Goal: Information Seeking & Learning: Learn about a topic

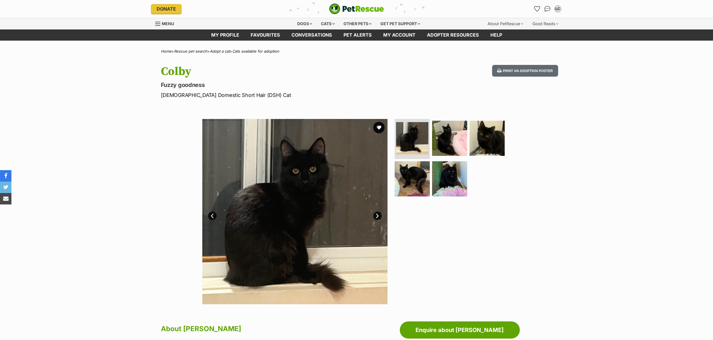
scroll to position [325, 0]
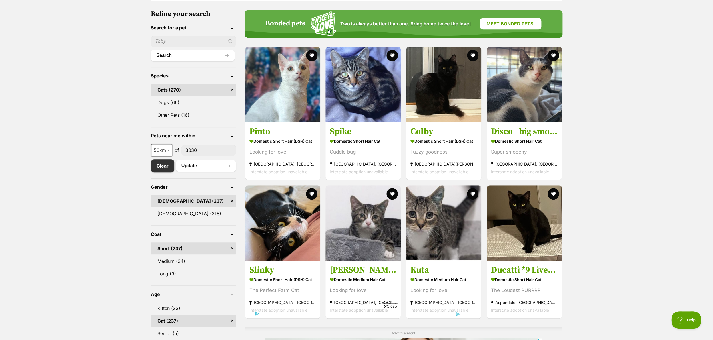
scroll to position [182, 0]
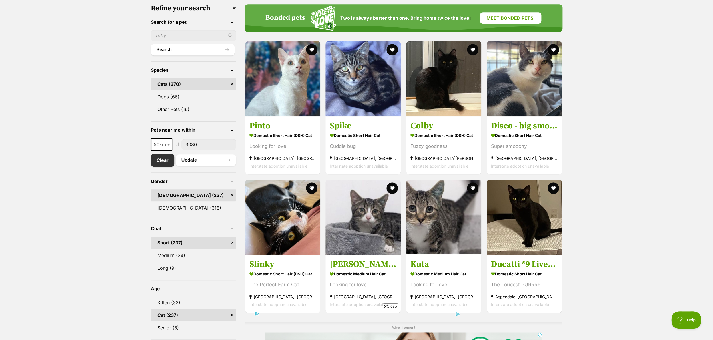
click at [167, 145] on b at bounding box center [168, 145] width 3 height 2
select select "25"
click at [197, 159] on button "Update" at bounding box center [206, 159] width 60 height 11
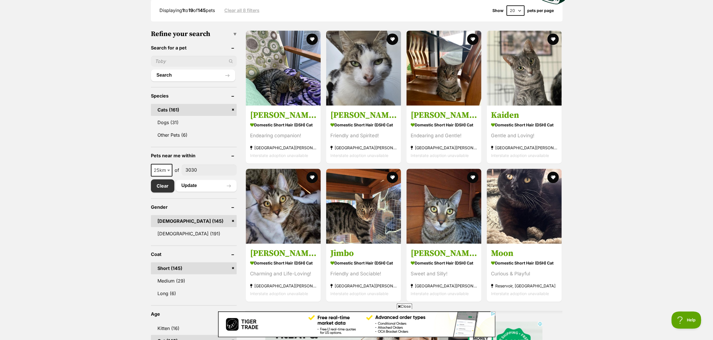
scroll to position [157, 0]
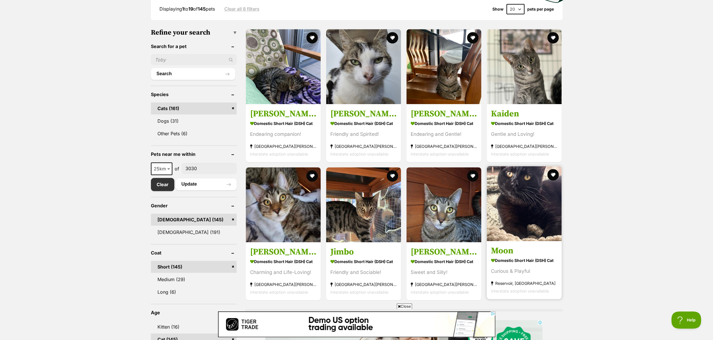
click at [525, 206] on img at bounding box center [523, 203] width 75 height 75
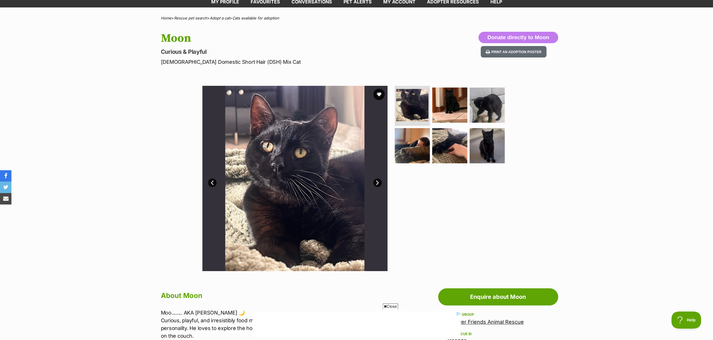
scroll to position [17, 0]
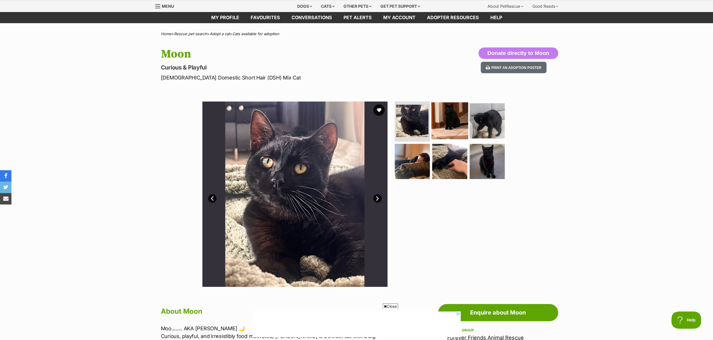
click at [448, 117] on img at bounding box center [449, 120] width 37 height 37
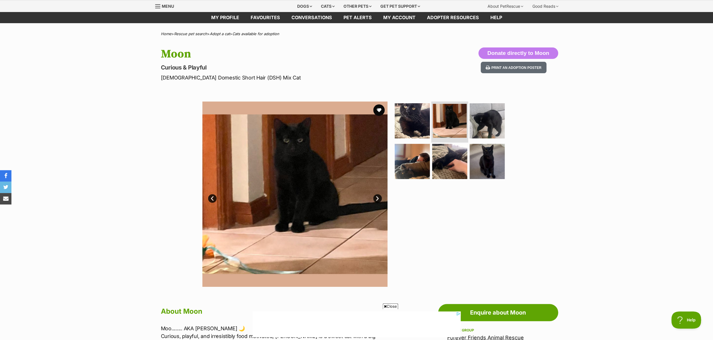
scroll to position [17, 0]
click at [487, 156] on img at bounding box center [486, 161] width 37 height 37
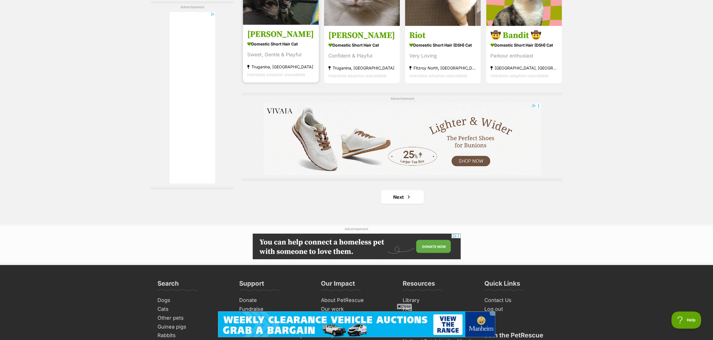
scroll to position [962, 0]
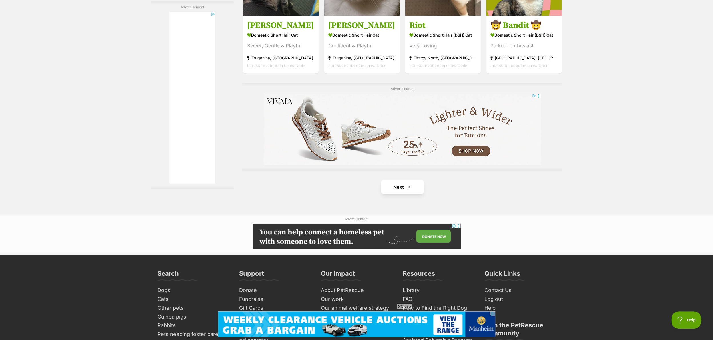
click at [413, 193] on link "Next" at bounding box center [402, 187] width 43 height 14
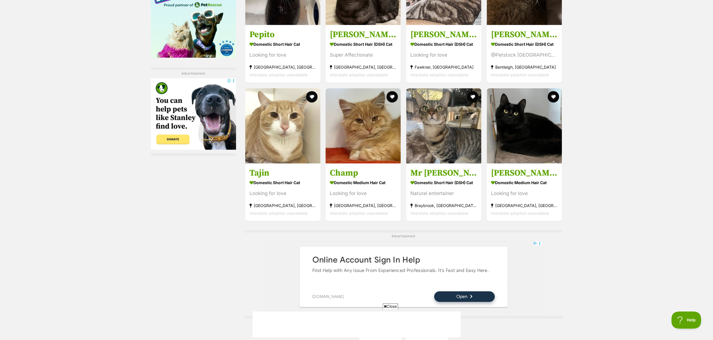
scroll to position [813, 0]
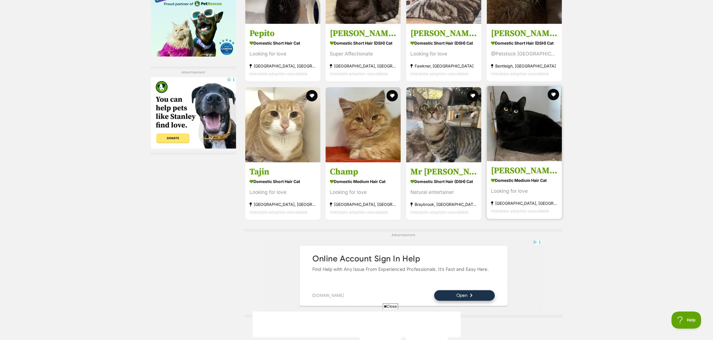
click at [516, 171] on h3 "Young Pete" at bounding box center [524, 170] width 67 height 11
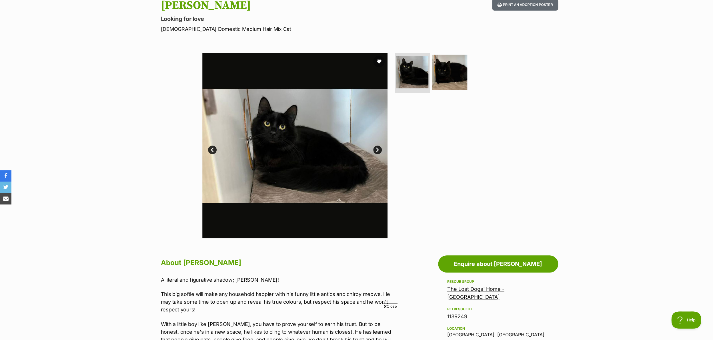
scroll to position [55, 0]
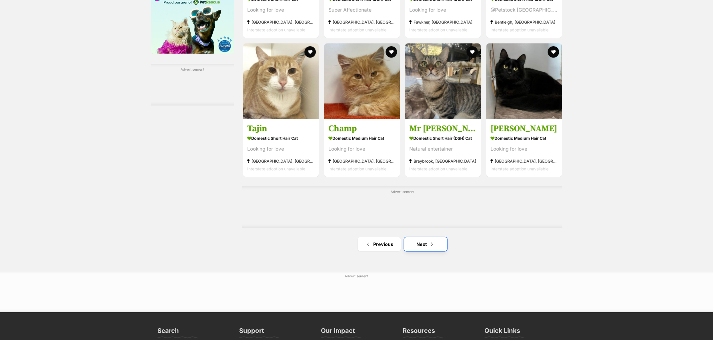
click at [420, 249] on link "Next" at bounding box center [425, 244] width 43 height 14
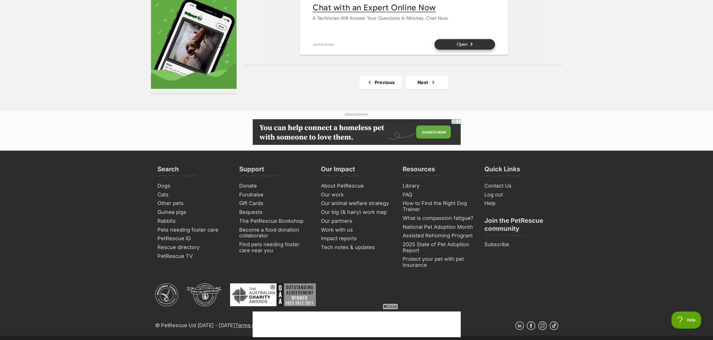
scroll to position [1086, 0]
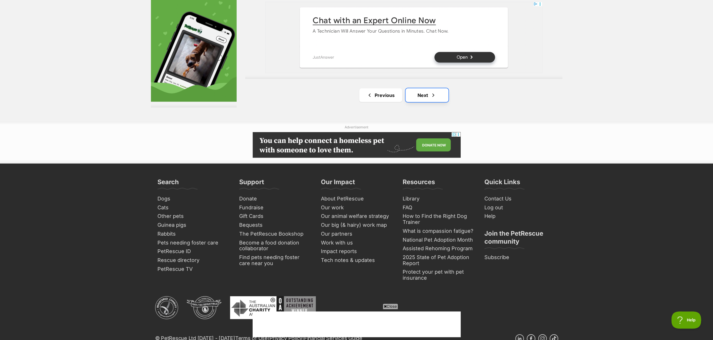
click at [420, 95] on link "Next" at bounding box center [426, 95] width 43 height 14
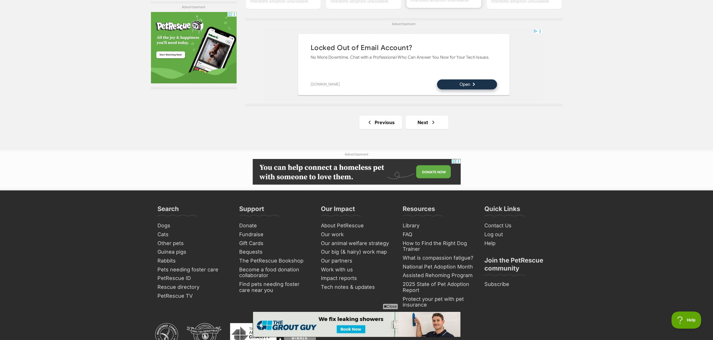
scroll to position [1033, 0]
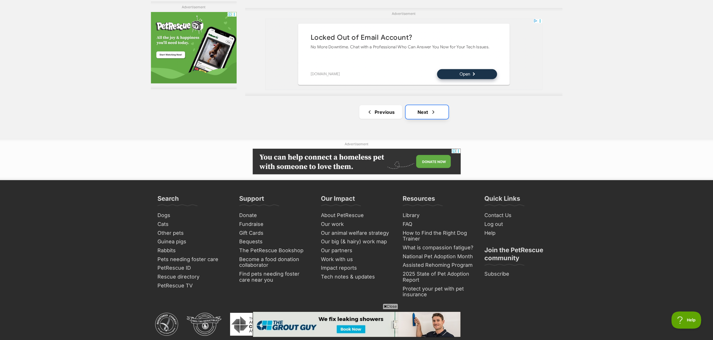
click at [432, 109] on link "Next" at bounding box center [426, 112] width 43 height 14
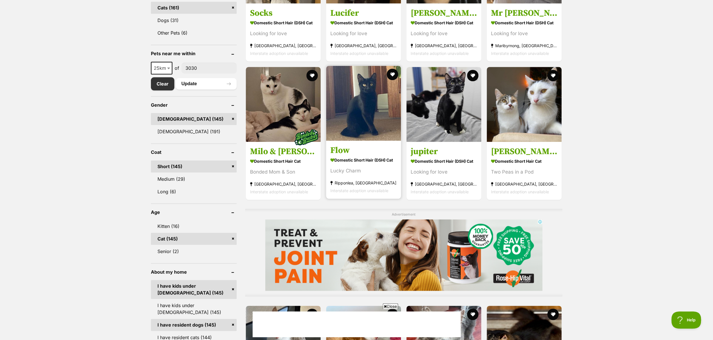
click at [363, 161] on strong "Domestic Short Hair (DSH) Cat" at bounding box center [363, 159] width 66 height 8
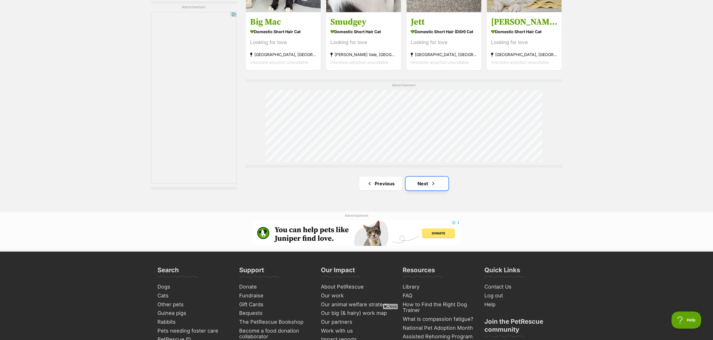
drag, startPoint x: 103, startPoint y: 54, endPoint x: 422, endPoint y: 187, distance: 345.3
click at [422, 187] on link "Next" at bounding box center [426, 184] width 43 height 14
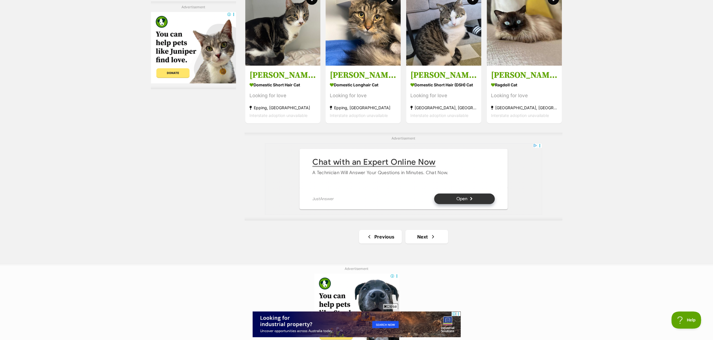
scroll to position [948, 0]
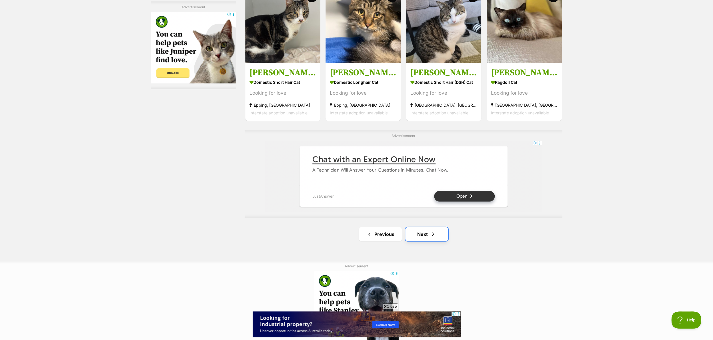
click at [426, 234] on link "Next" at bounding box center [426, 234] width 43 height 14
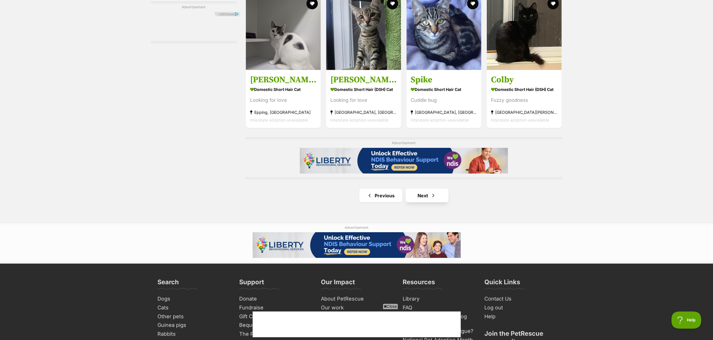
scroll to position [915, 0]
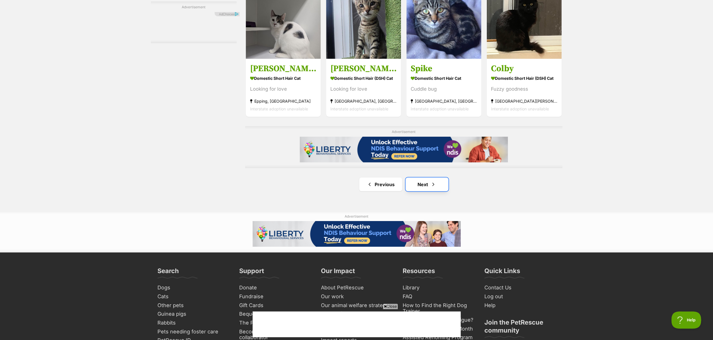
click at [423, 183] on link "Next" at bounding box center [426, 184] width 43 height 14
